Goal: Check status: Check status

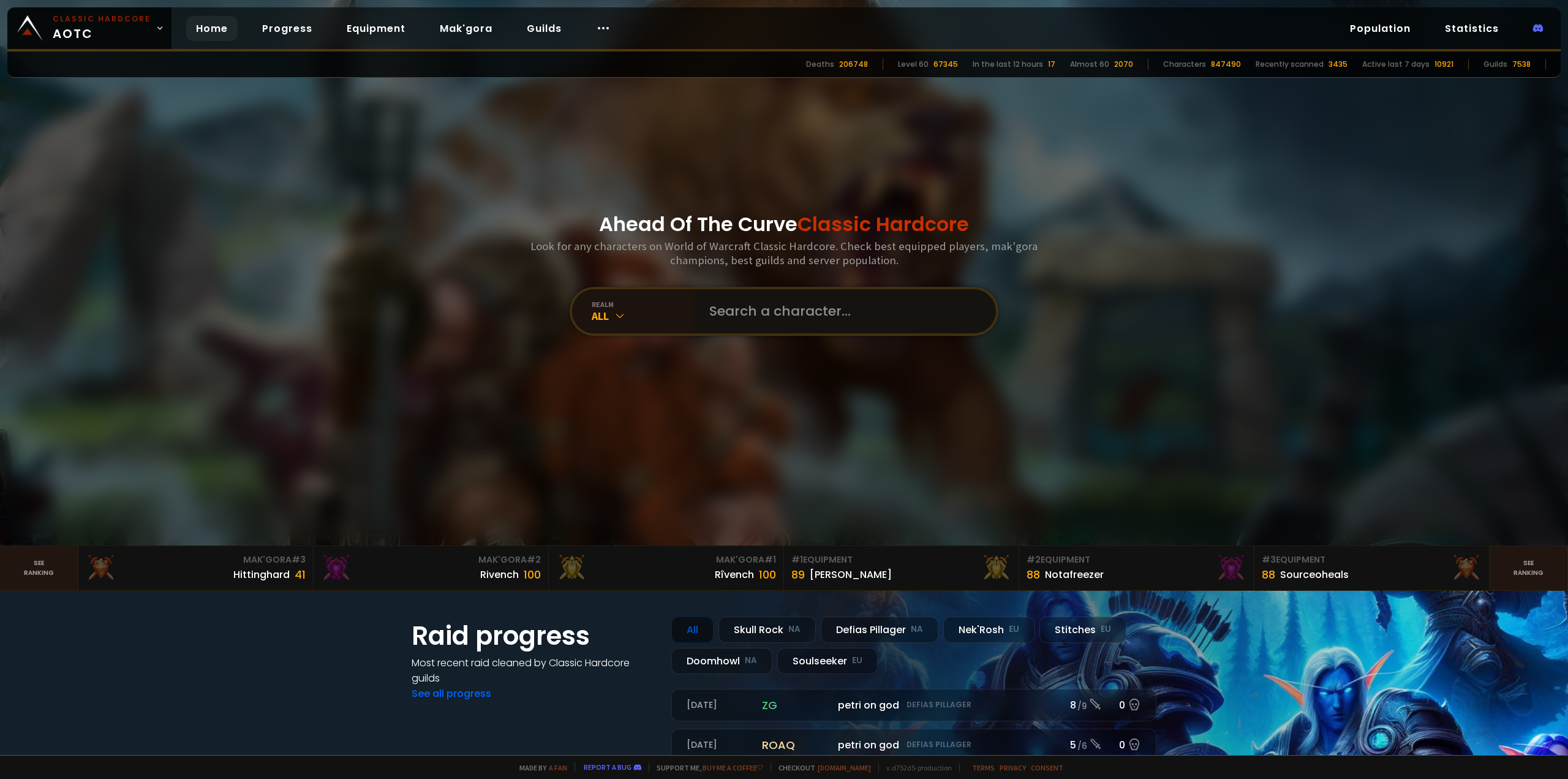
click at [728, 318] on input "text" at bounding box center [842, 311] width 280 height 44
type input "papaboot"
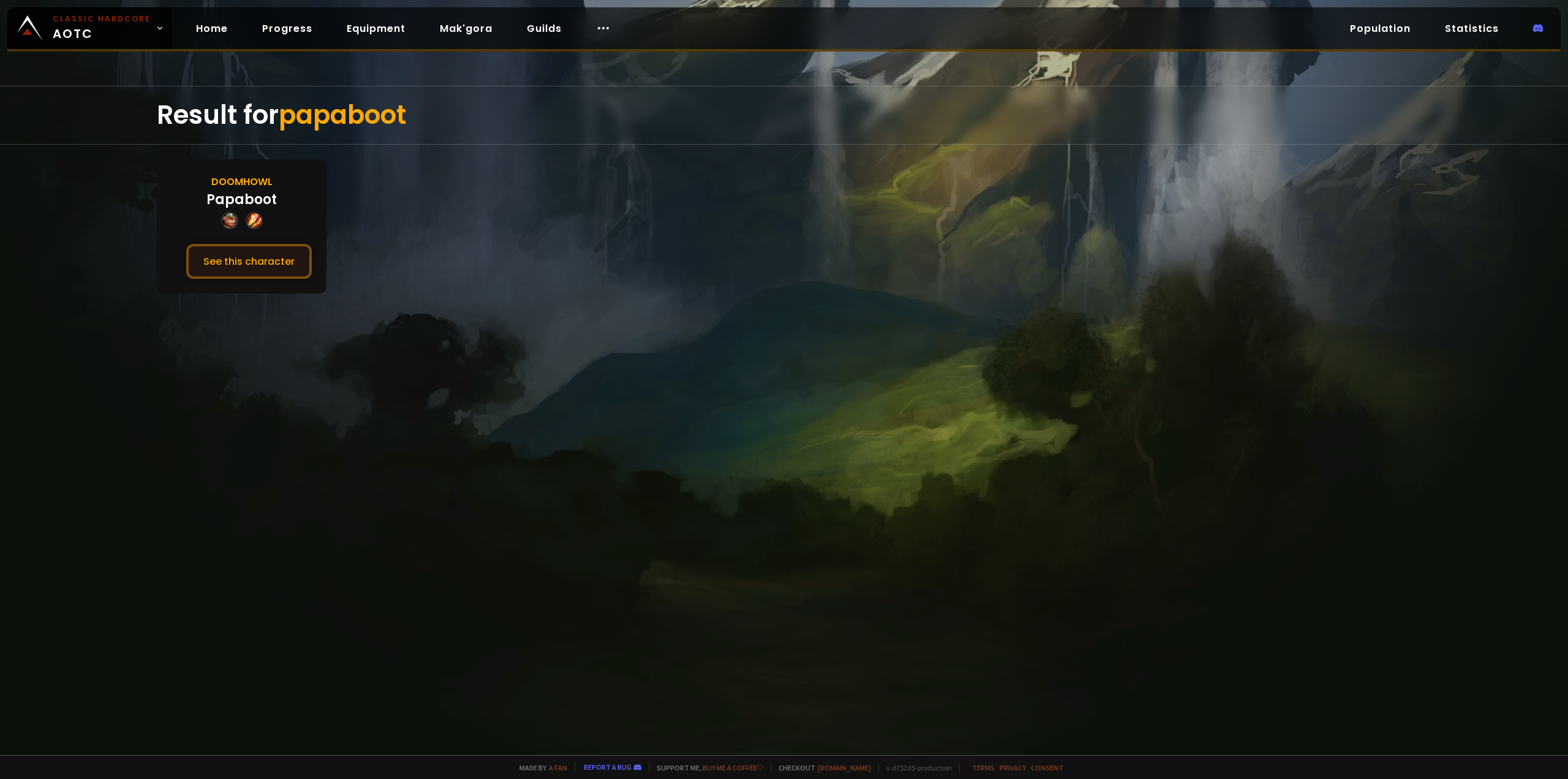
click at [265, 246] on button "See this character" at bounding box center [249, 261] width 126 height 35
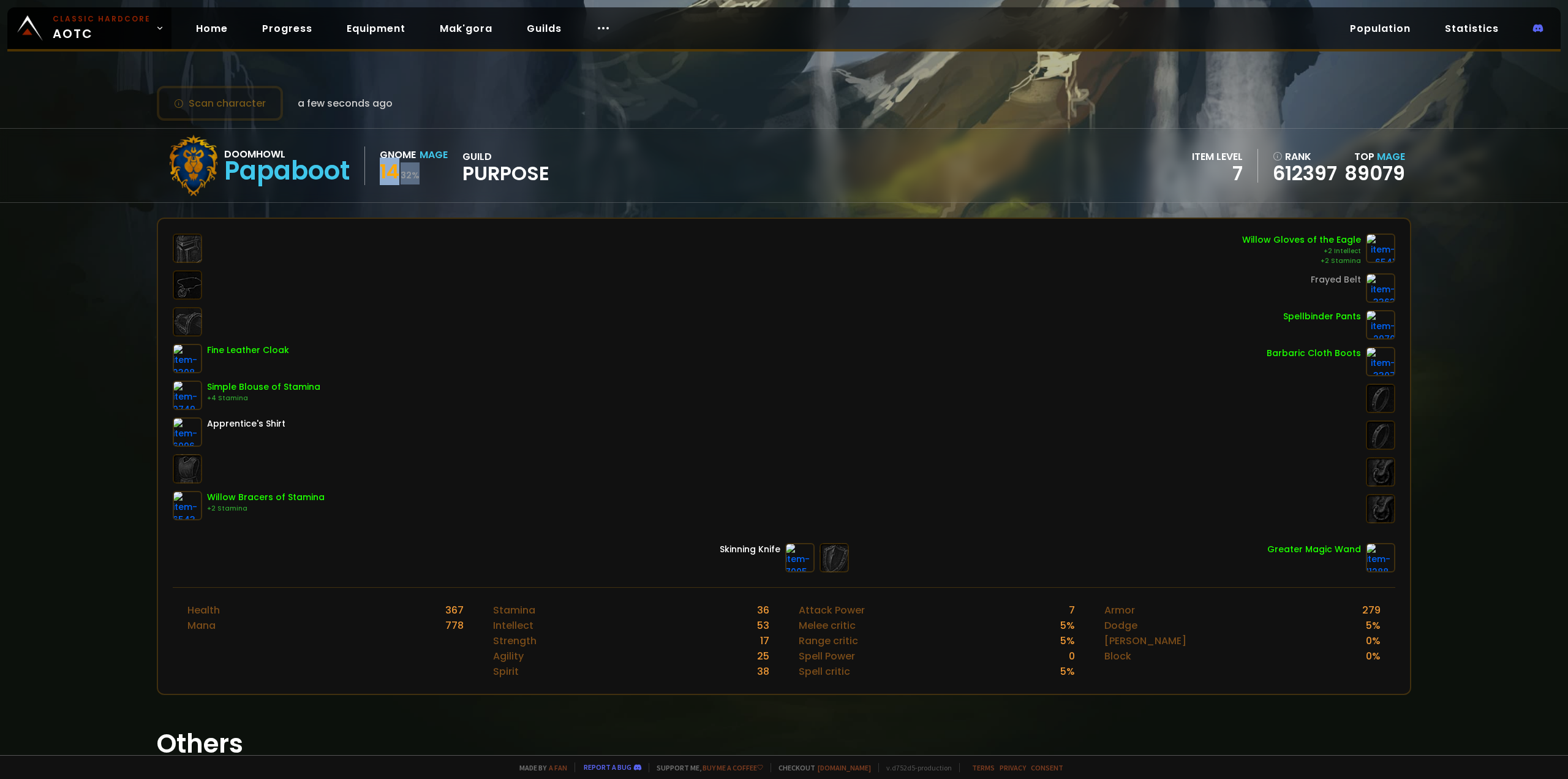
drag, startPoint x: 381, startPoint y: 167, endPoint x: 491, endPoint y: 167, distance: 110.0
click at [435, 165] on div "14 32 %" at bounding box center [413, 174] width 68 height 22
